Goal: Navigation & Orientation: Find specific page/section

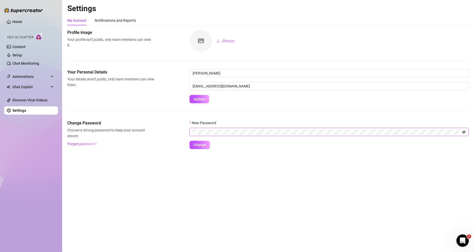
click at [465, 132] on icon "eye-invisible" at bounding box center [464, 132] width 4 height 4
click at [178, 131] on div "Change Password Choose a strong password to keep your account secure. Forgot pa…" at bounding box center [267, 134] width 401 height 29
click at [255, 223] on main "Settings My Account Notifications and Reports Profile image Your profile isn’t …" at bounding box center [268, 126] width 412 height 252
click at [204, 146] on span "Change" at bounding box center [199, 145] width 13 height 4
click at [200, 146] on span "Change" at bounding box center [199, 145] width 13 height 4
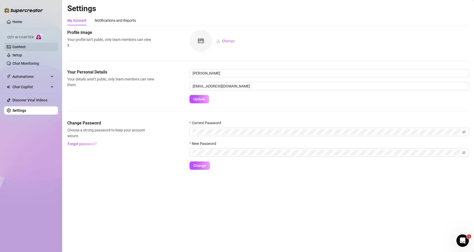
click at [26, 45] on link "Content" at bounding box center [18, 47] width 13 height 4
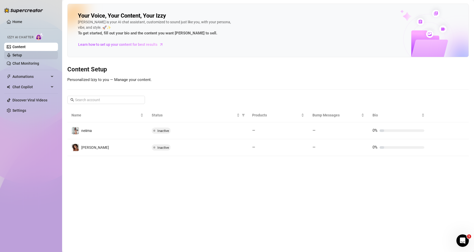
click at [22, 56] on link "Setup" at bounding box center [17, 55] width 10 height 4
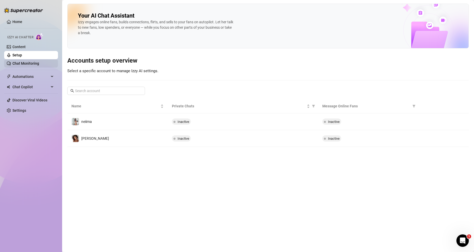
click at [35, 63] on link "Chat Monitoring" at bounding box center [25, 63] width 27 height 4
